Goal: Find specific page/section: Find specific page/section

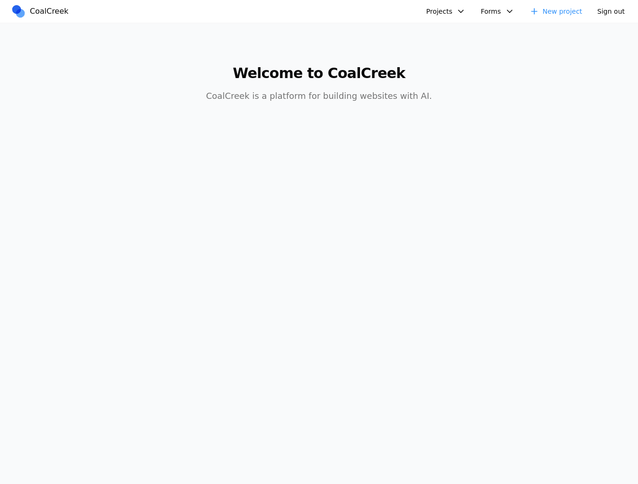
click at [459, 8] on button "Projects" at bounding box center [445, 11] width 51 height 15
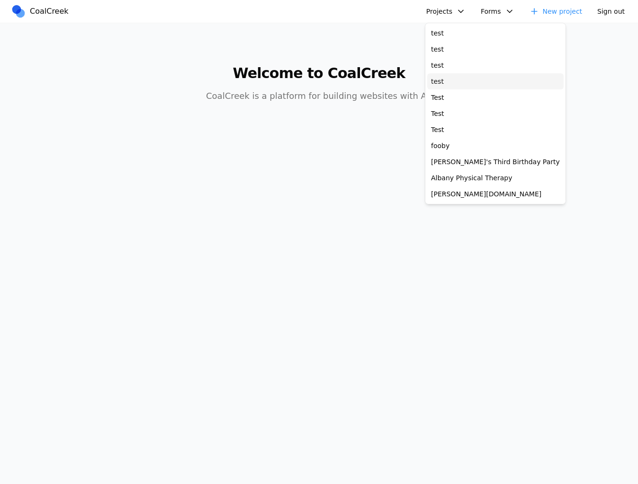
click at [453, 82] on link "test" at bounding box center [495, 81] width 136 height 16
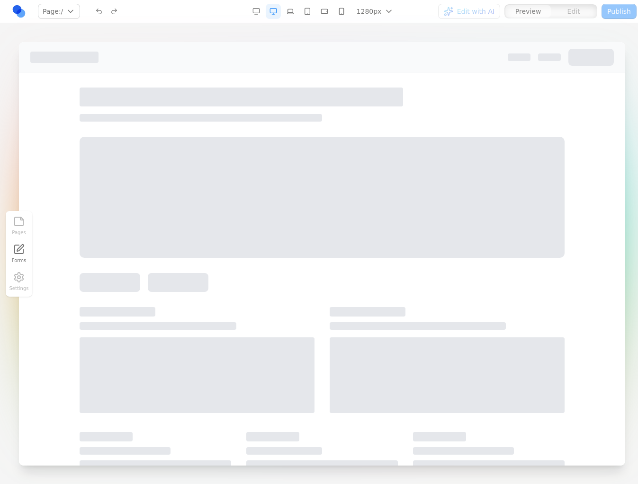
click at [17, 260] on link "Forms" at bounding box center [19, 254] width 21 height 24
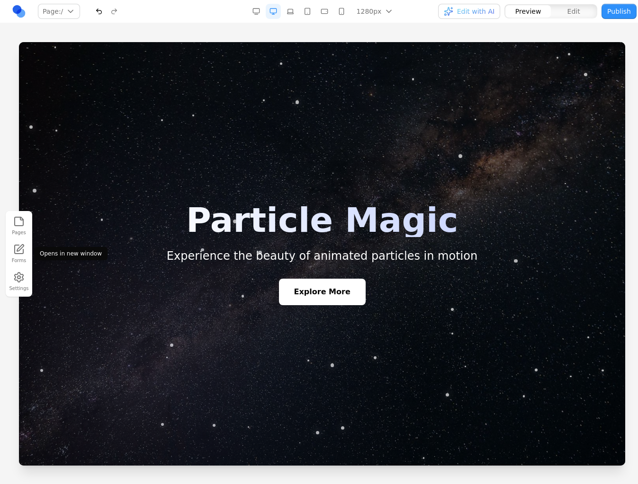
click at [486, 200] on div at bounding box center [322, 254] width 606 height 424
